Goal: Task Accomplishment & Management: Manage account settings

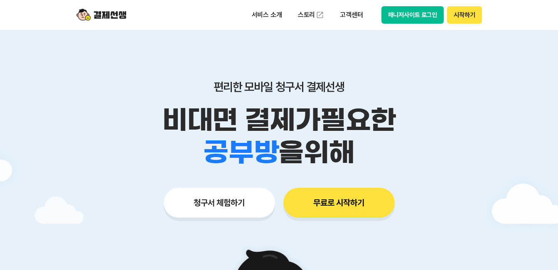
click at [342, 212] on button "무료로 시작하기" at bounding box center [338, 203] width 111 height 30
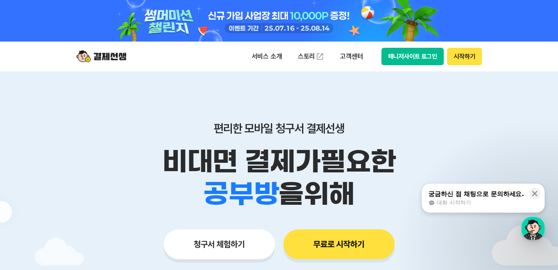
click at [458, 57] on button "시작하기" at bounding box center [464, 56] width 34 height 17
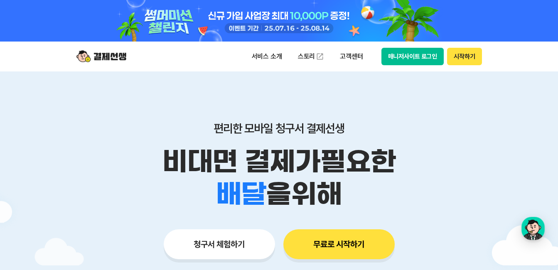
click at [411, 62] on button "매니저사이트 로그인" at bounding box center [413, 56] width 63 height 17
